Goal: Task Accomplishment & Management: Complete application form

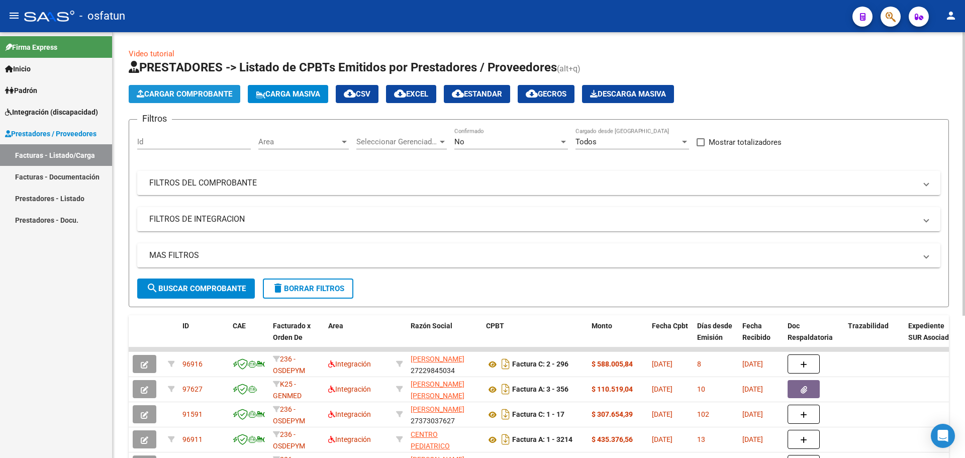
click at [175, 96] on span "Cargar Comprobante" at bounding box center [185, 93] width 96 height 9
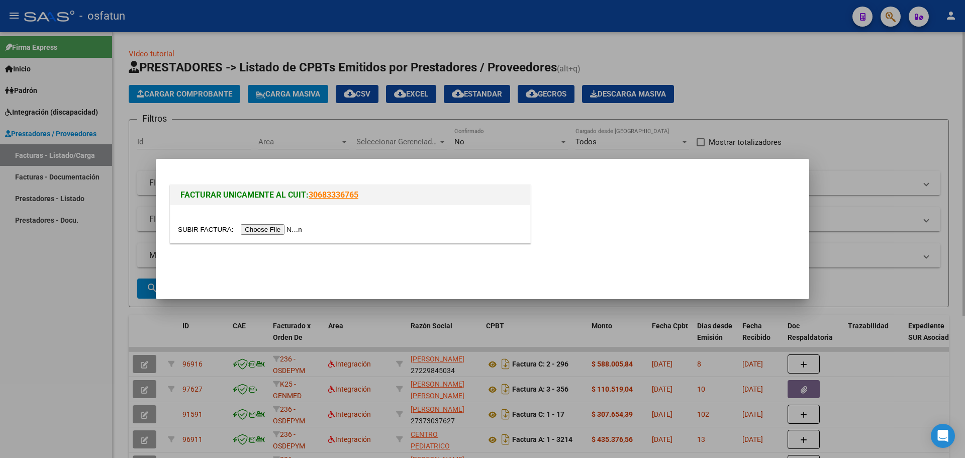
click at [234, 137] on div at bounding box center [482, 229] width 965 height 458
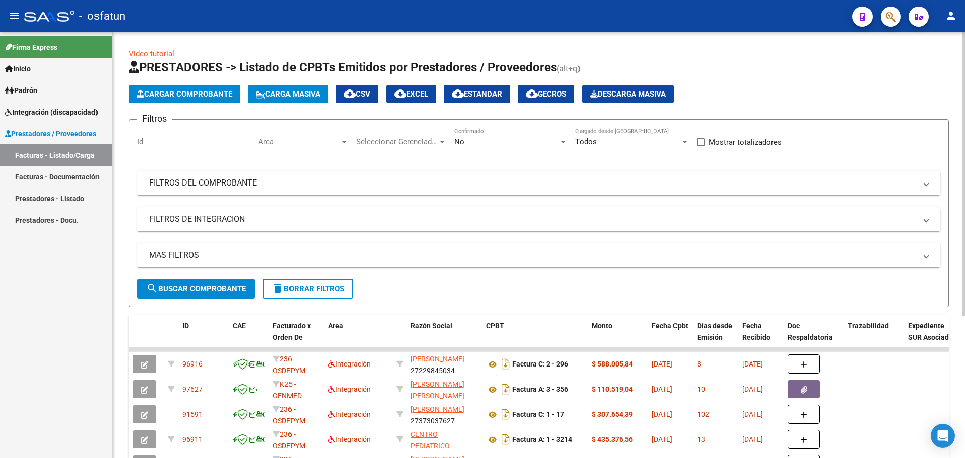
click at [328, 135] on div "Area Area" at bounding box center [303, 139] width 90 height 22
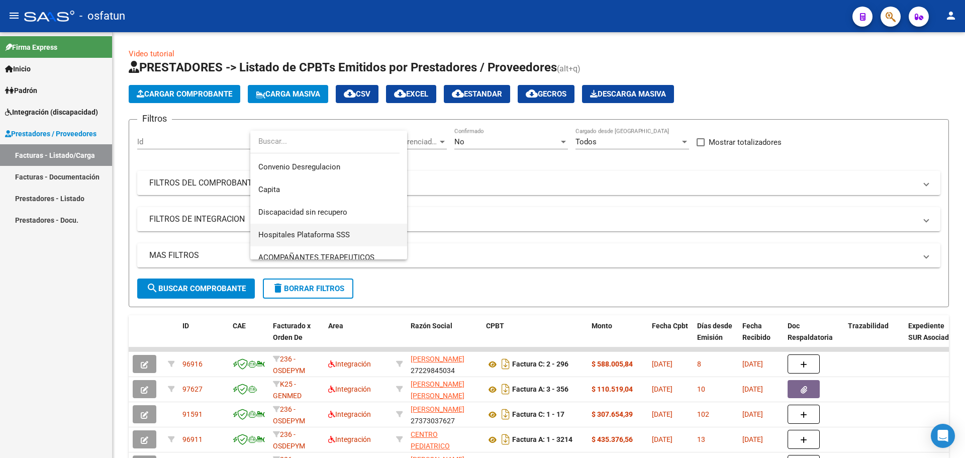
scroll to position [151, 0]
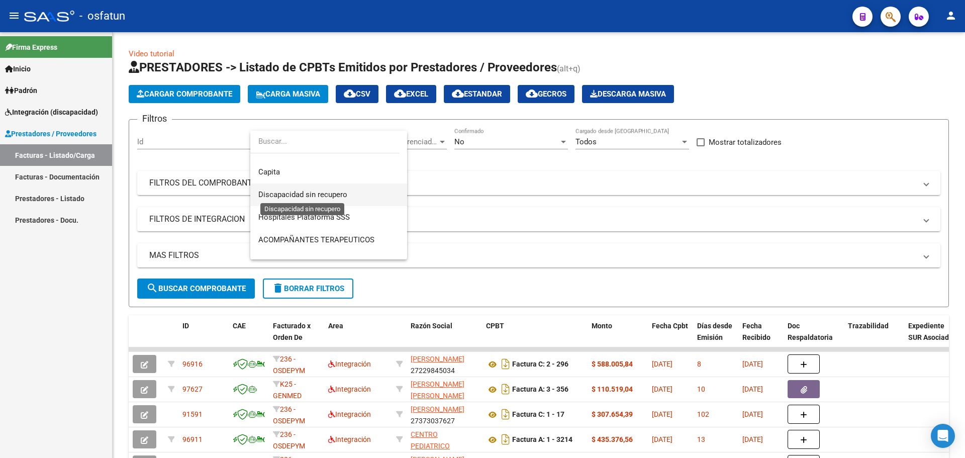
click at [344, 192] on span "Discapacidad sin recupero" at bounding box center [302, 194] width 89 height 9
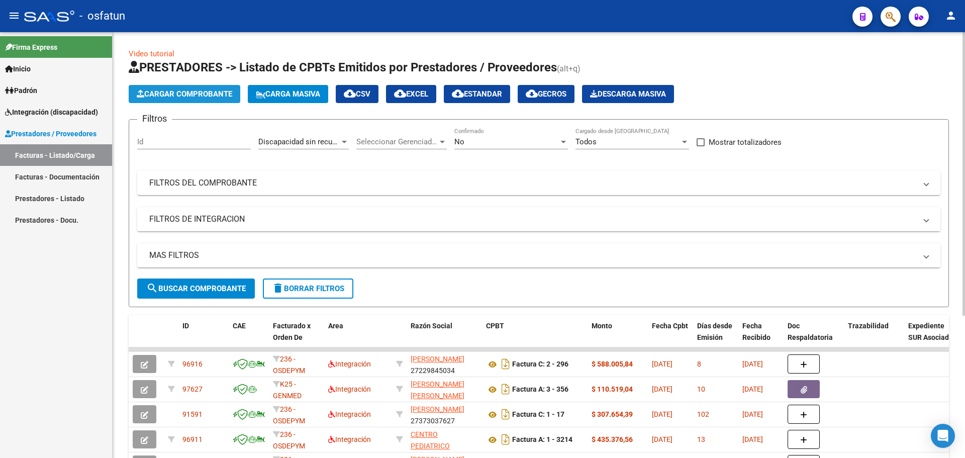
click at [205, 97] on span "Cargar Comprobante" at bounding box center [185, 93] width 96 height 9
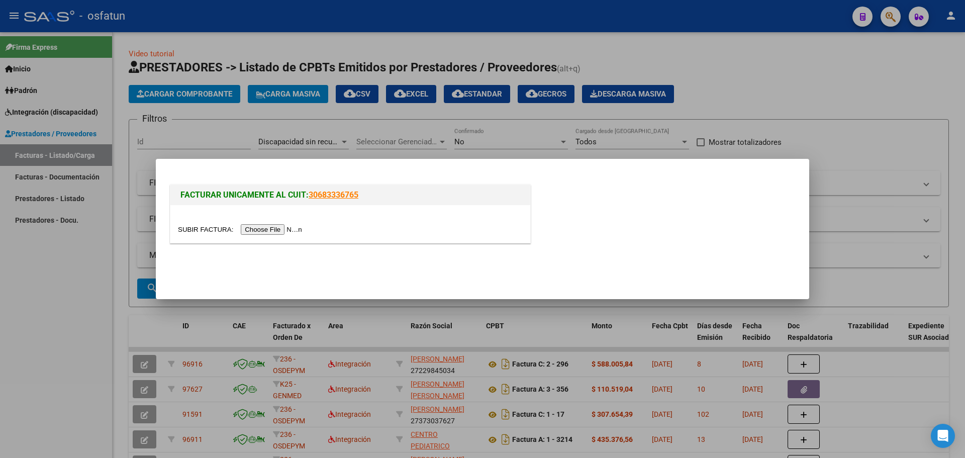
click at [278, 229] on input "file" at bounding box center [241, 229] width 127 height 11
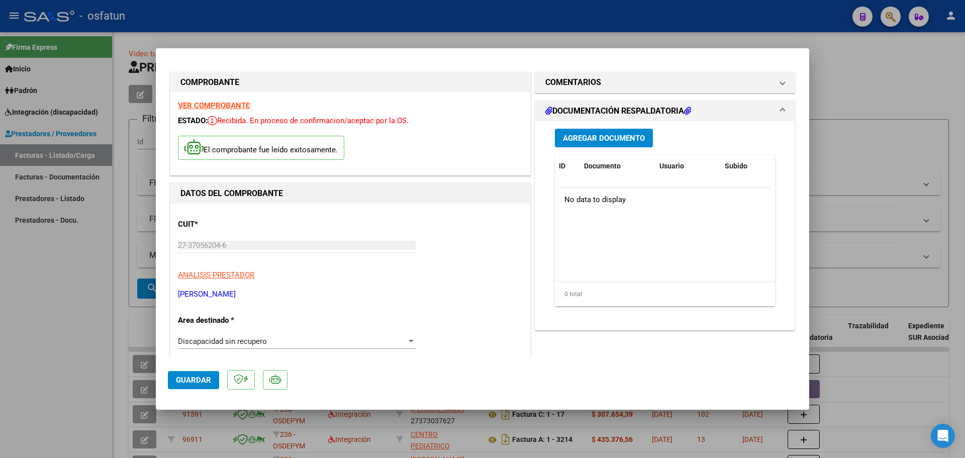
scroll to position [0, 0]
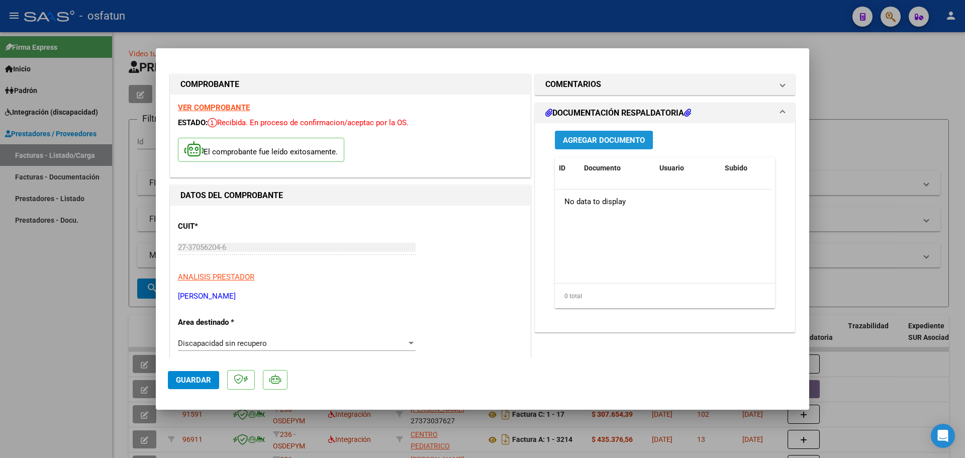
click at [575, 140] on span "Agregar Documento" at bounding box center [604, 140] width 82 height 9
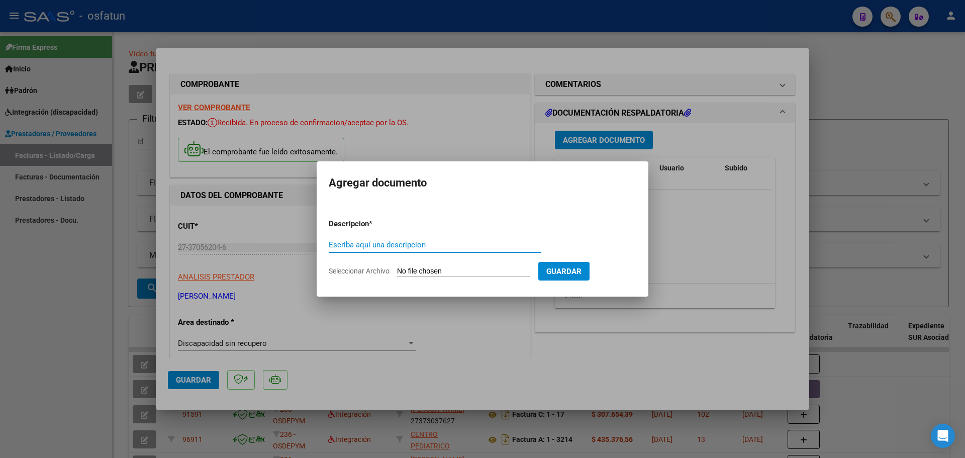
click at [381, 244] on input "Escriba aquí una descripcion" at bounding box center [435, 244] width 212 height 9
type input "planilla de asistencia"
click at [458, 267] on input "Seleccionar Archivo" at bounding box center [463, 272] width 133 height 10
type input "C:\fakepath\[DATE] 17-03.pdf"
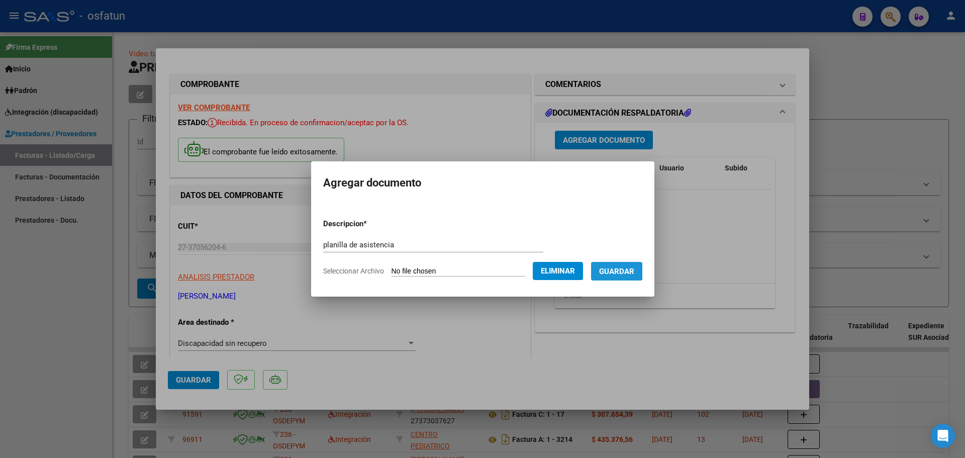
click at [613, 269] on span "Guardar" at bounding box center [616, 271] width 35 height 9
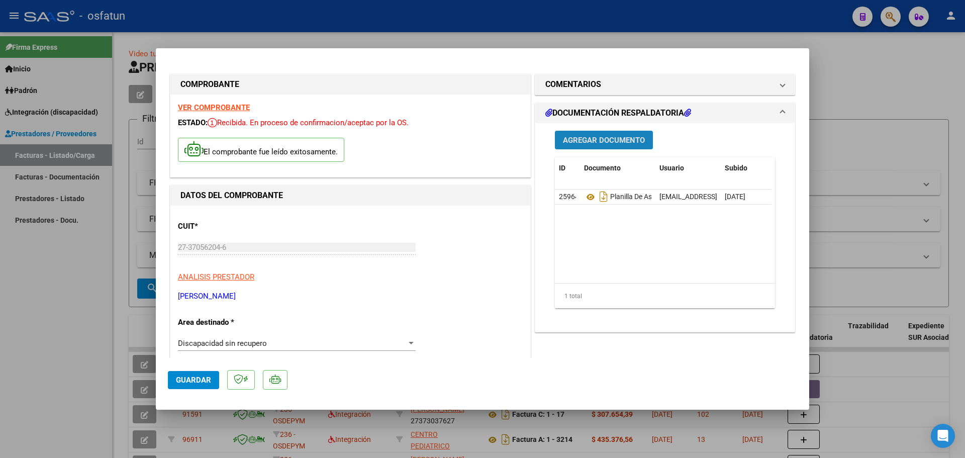
click at [586, 138] on span "Agregar Documento" at bounding box center [604, 140] width 82 height 9
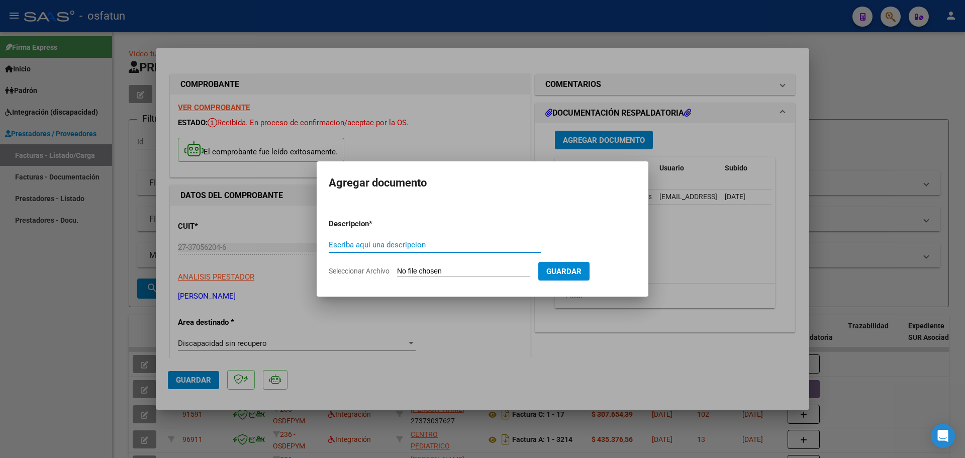
click at [431, 248] on input "Escriba aquí una descripcion" at bounding box center [435, 244] width 212 height 9
type input "orden"
click at [462, 268] on input "Seleccionar Archivo" at bounding box center [463, 272] width 133 height 10
type input "C:\fakepath\order_3461512 (2).pdf"
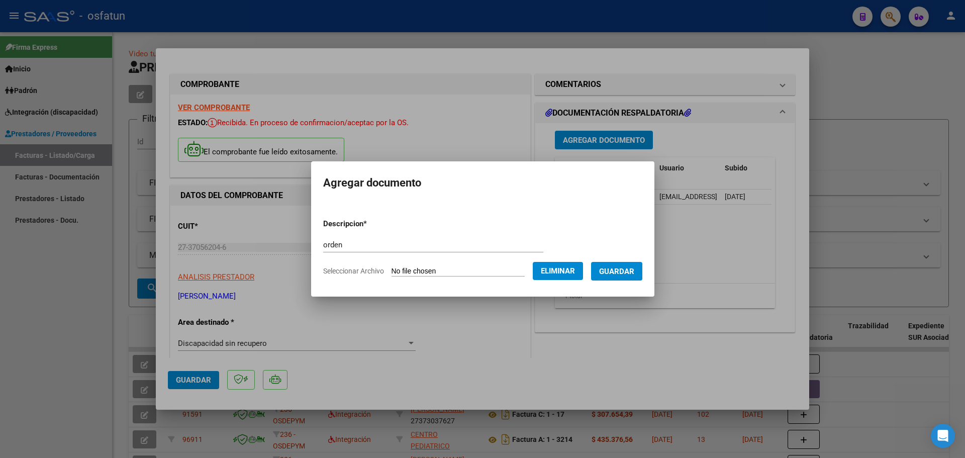
click at [628, 275] on span "Guardar" at bounding box center [616, 271] width 35 height 9
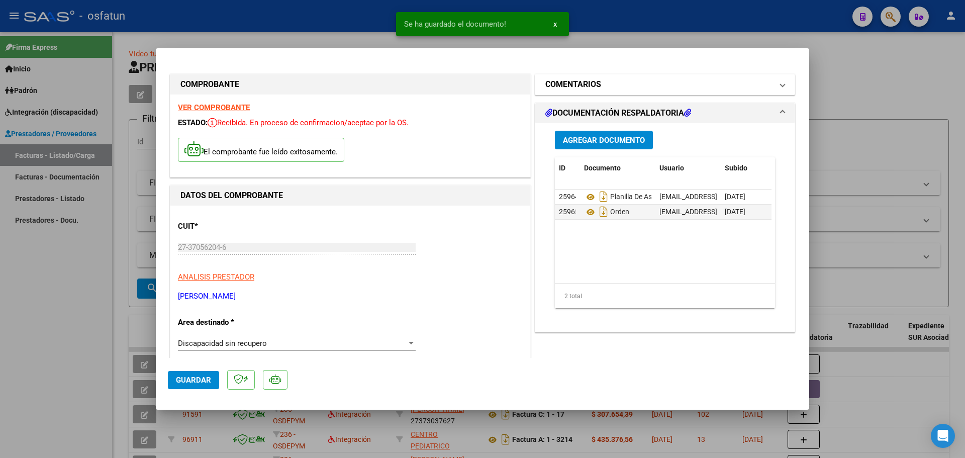
click at [780, 83] on mat-expansion-panel-header "COMENTARIOS" at bounding box center [664, 84] width 259 height 20
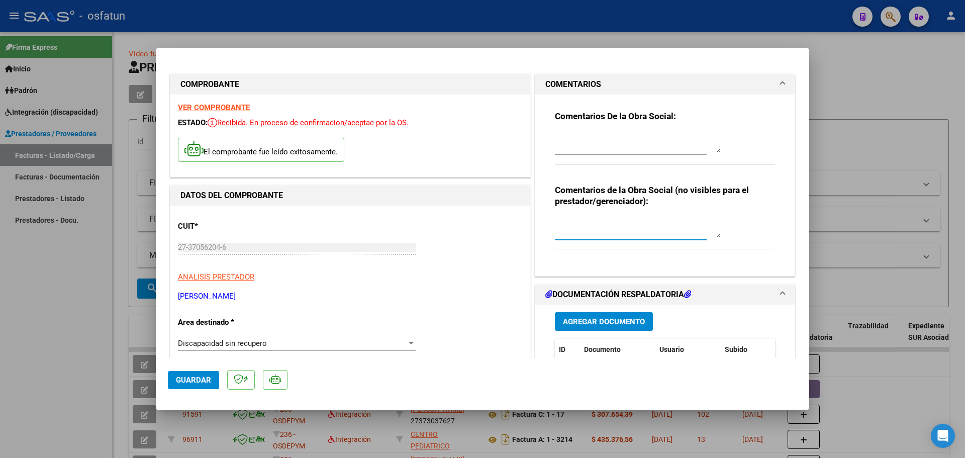
click at [594, 232] on textarea at bounding box center [638, 228] width 166 height 20
type textarea "*"
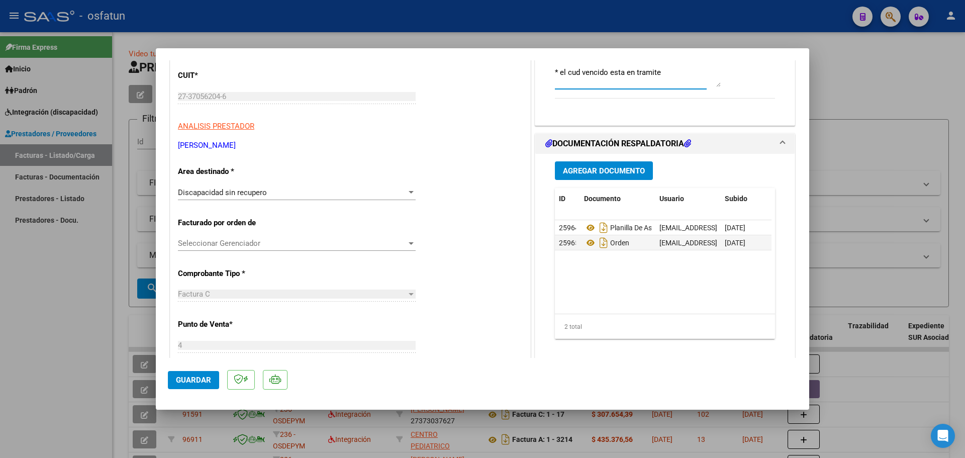
type textarea "* el cud vencido esta en tramite"
click at [187, 377] on span "Guardar" at bounding box center [193, 379] width 35 height 9
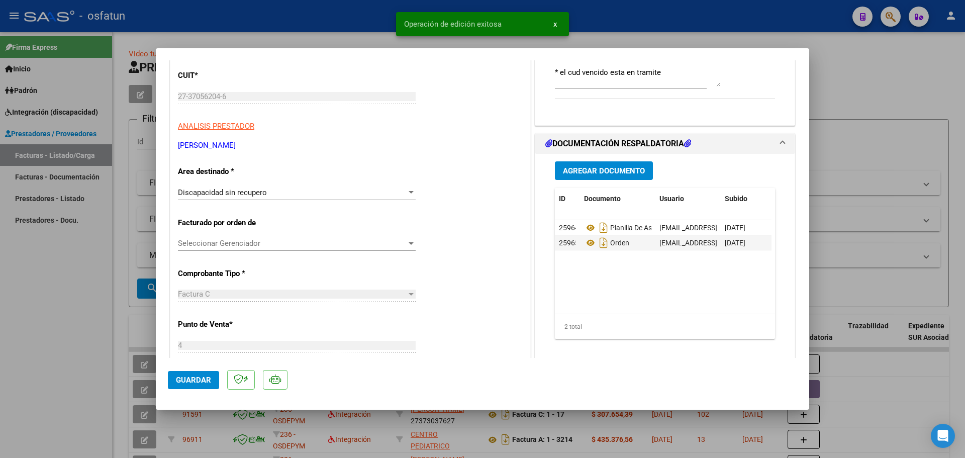
click at [875, 148] on div at bounding box center [482, 229] width 965 height 458
type input "$ 0,00"
